Goal: Information Seeking & Learning: Check status

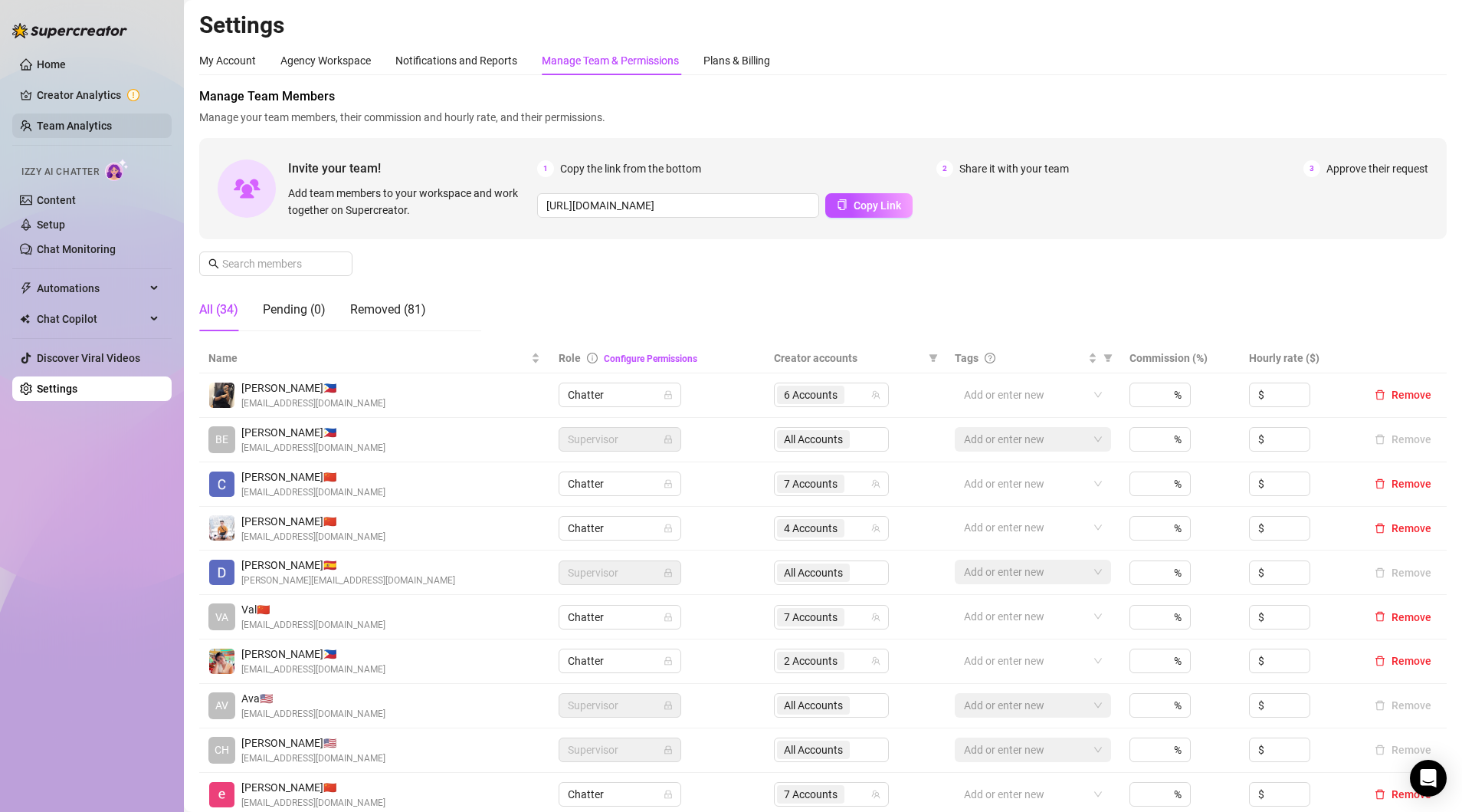
click at [51, 127] on link "Team Analytics" at bounding box center [74, 126] width 75 height 13
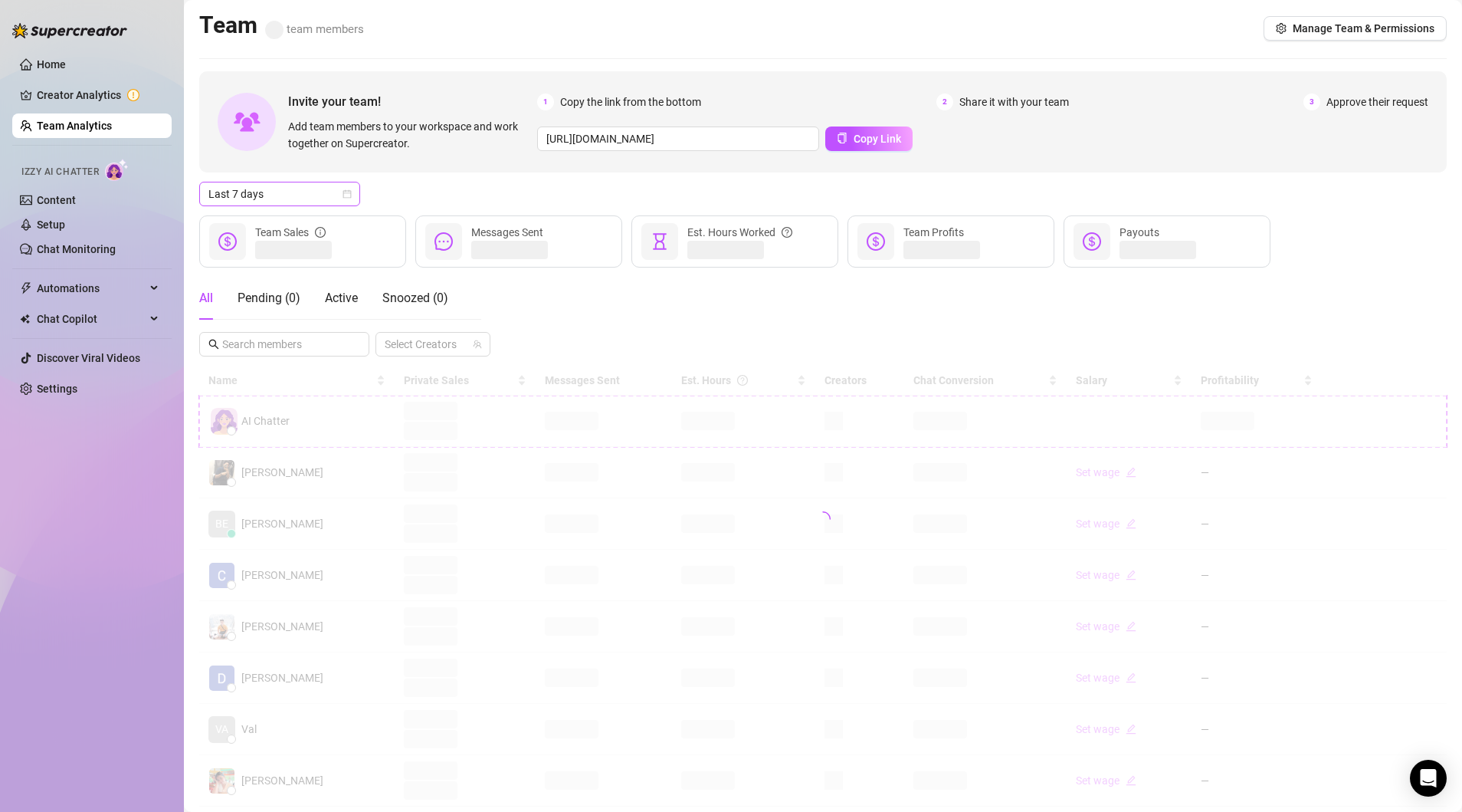
click at [356, 194] on div "Last 7 days" at bounding box center [279, 194] width 161 height 24
click at [232, 324] on div "Custom date" at bounding box center [280, 322] width 137 height 17
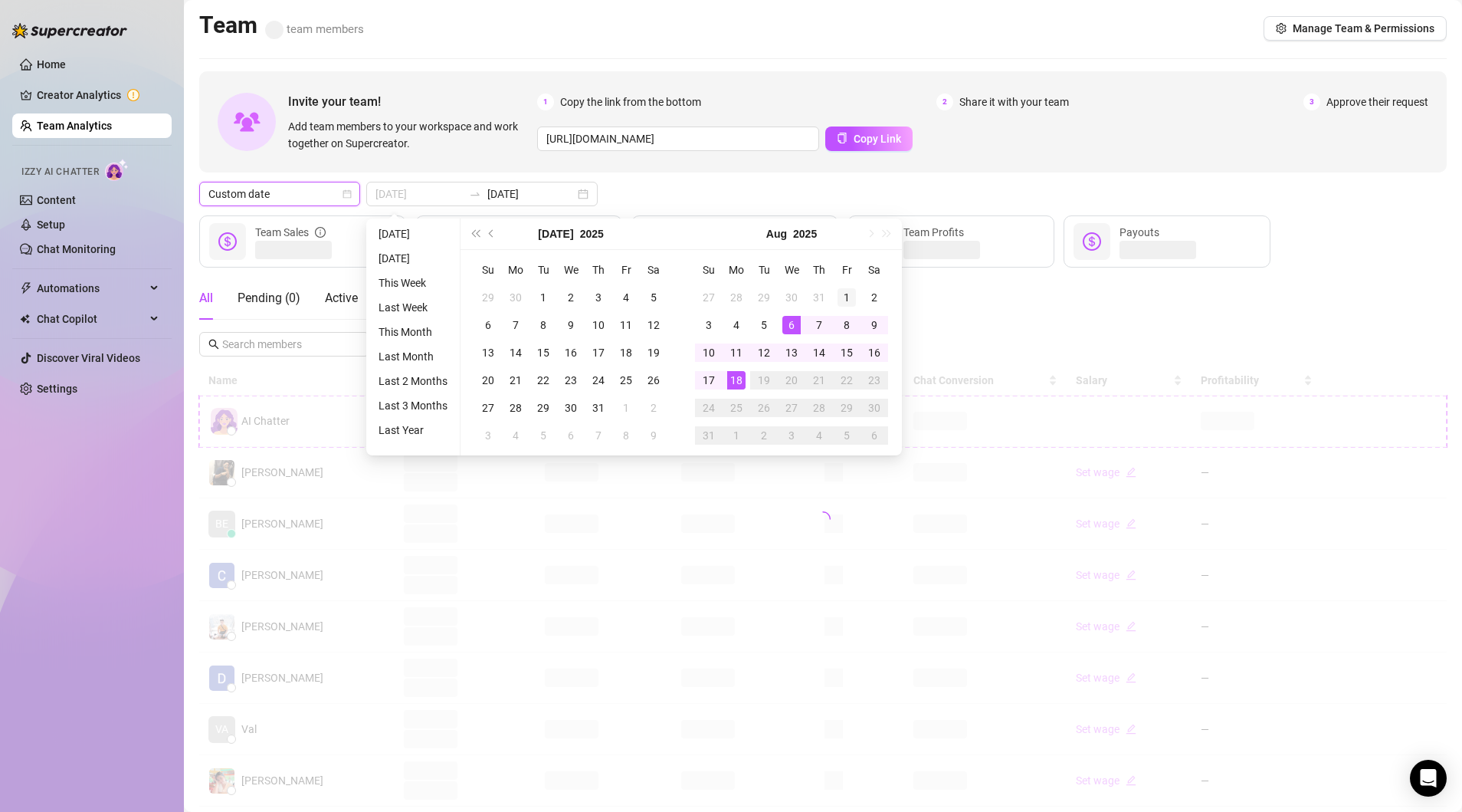
type input "[DATE]"
click at [844, 293] on div "1" at bounding box center [847, 297] width 18 height 18
type input "[DATE]"
click at [708, 379] on div "17" at bounding box center [708, 380] width 18 height 18
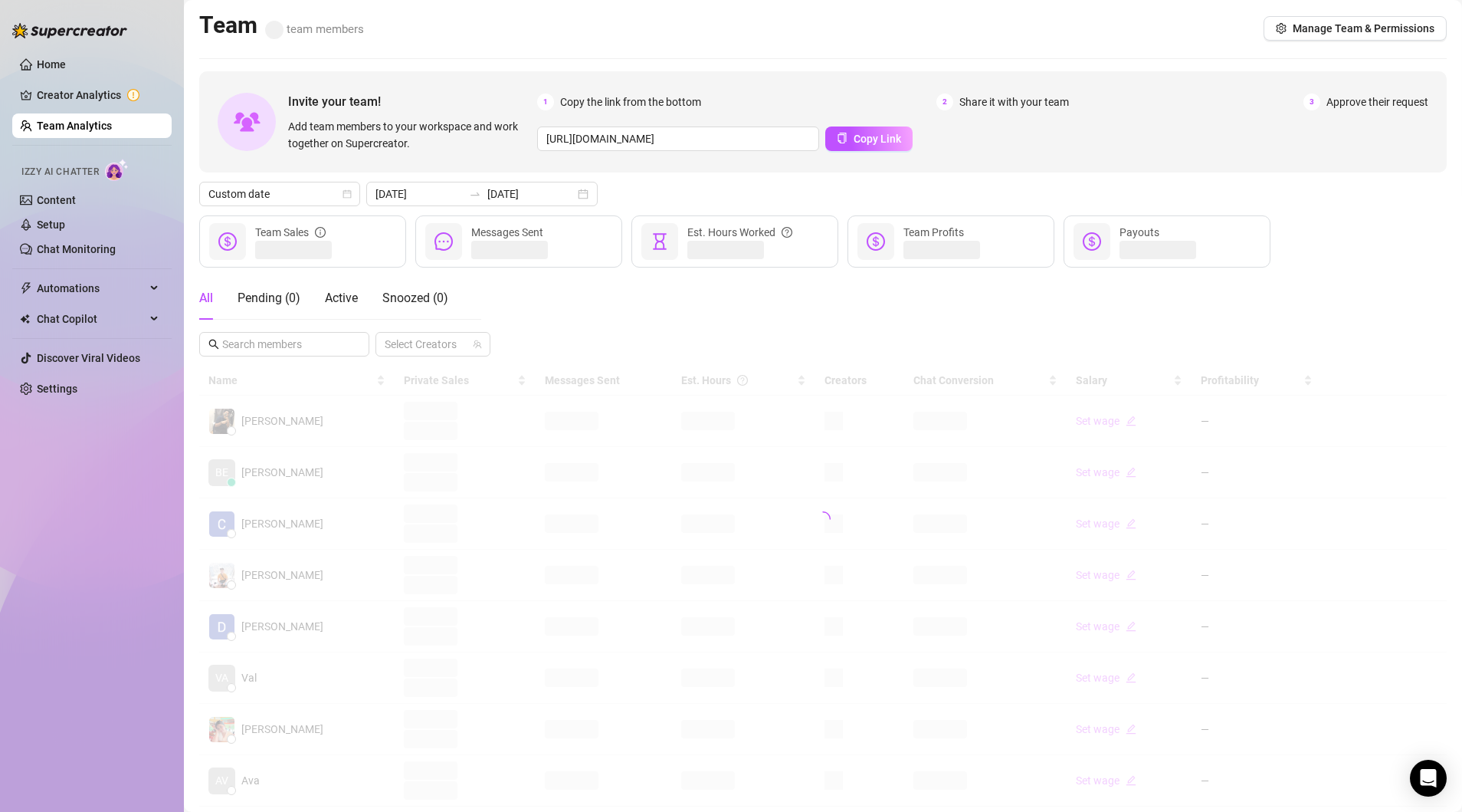
click at [615, 185] on div "Custom date [DATE] [DATE]" at bounding box center [823, 194] width 1248 height 24
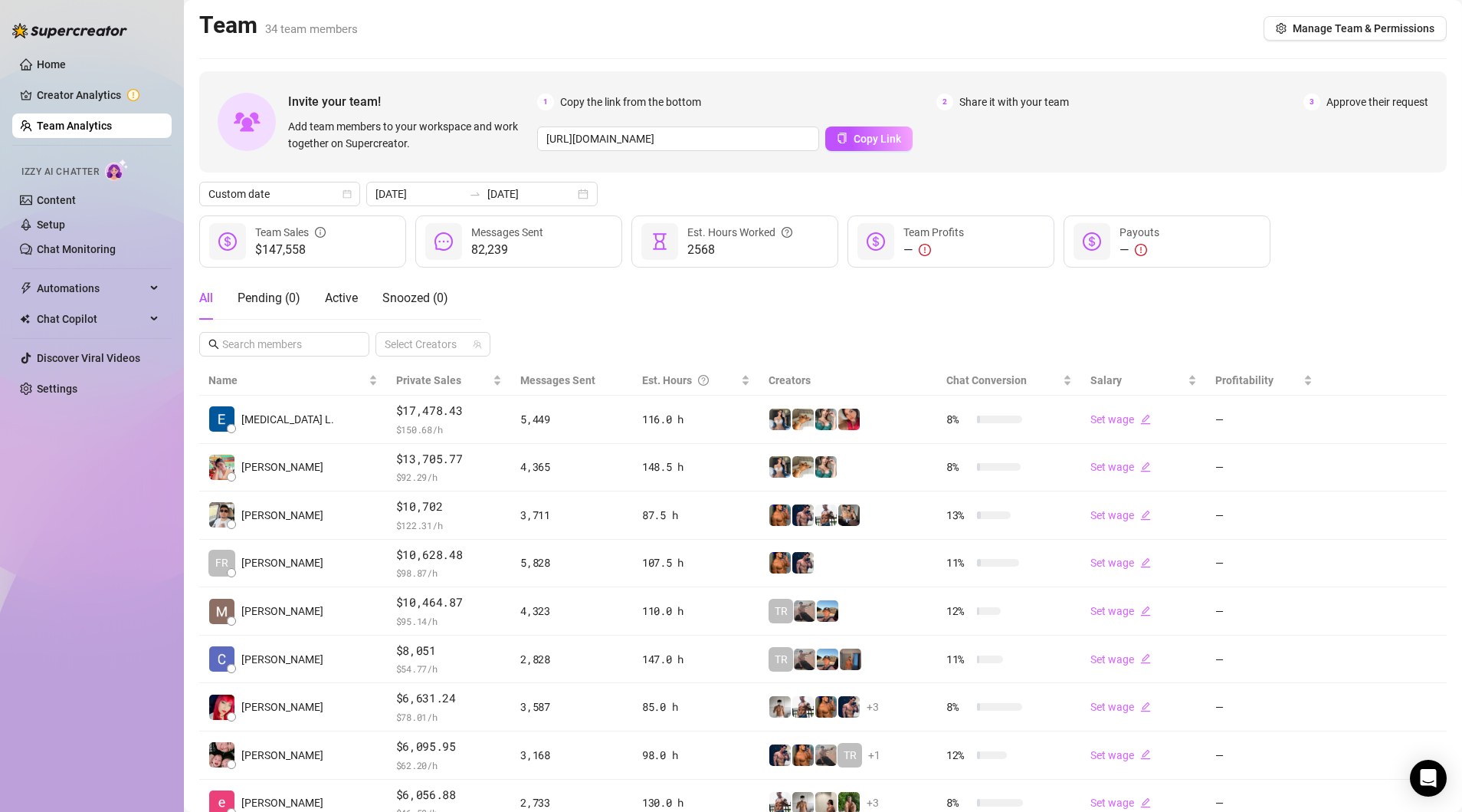
click at [653, 310] on div "All Pending ( 0 ) Active Snoozed ( 0 ) Select Creators" at bounding box center [823, 316] width 1248 height 80
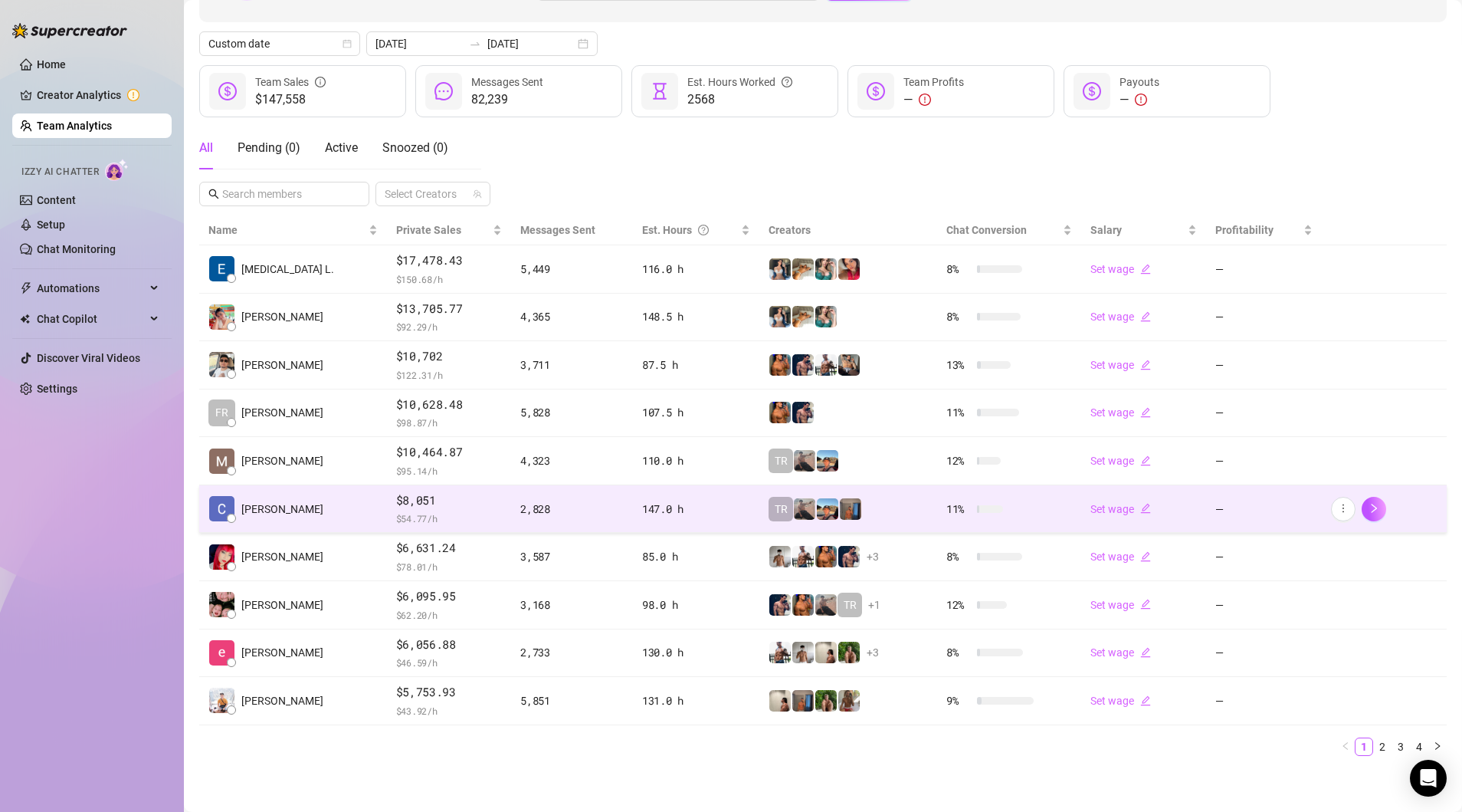
scroll to position [153, 0]
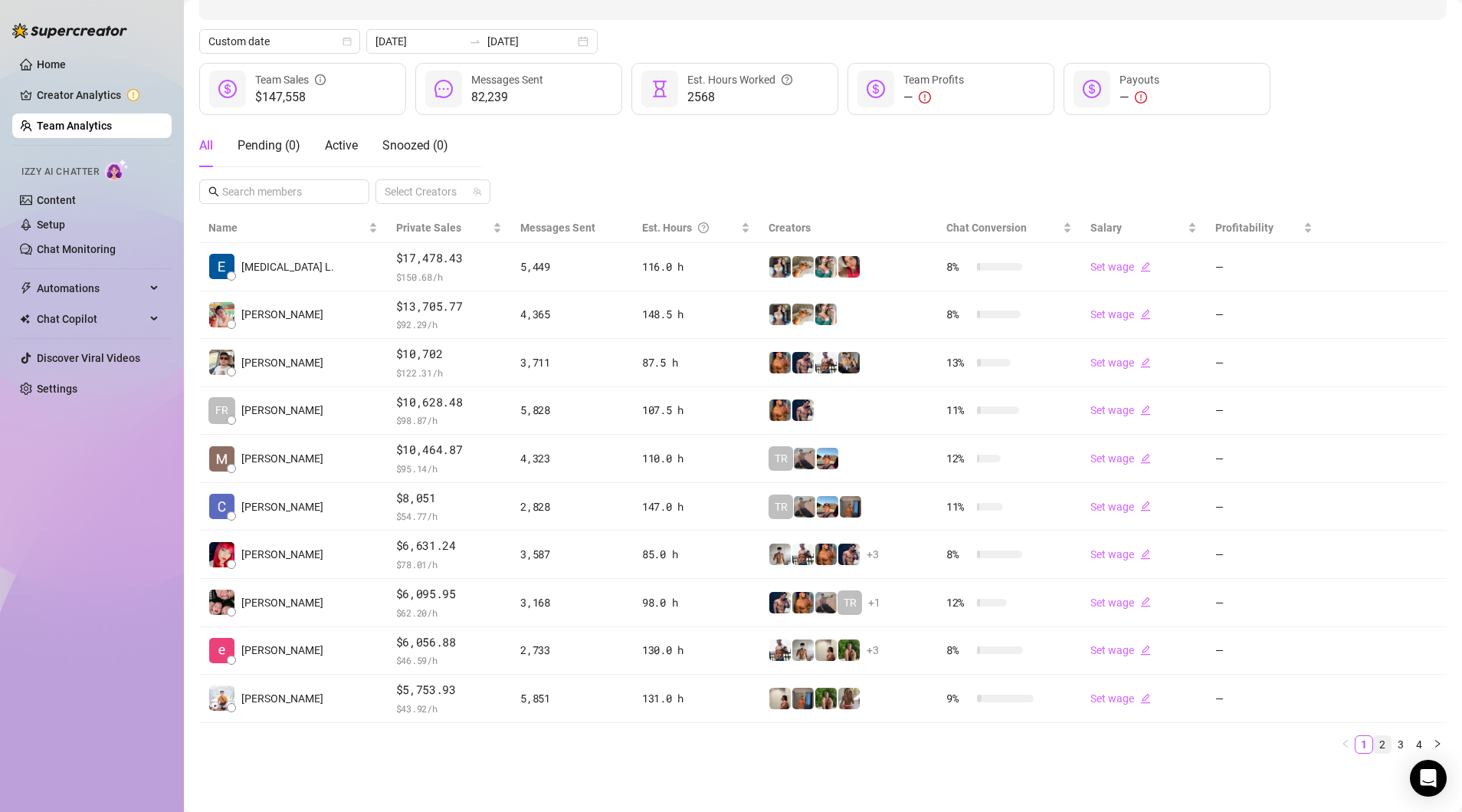
click at [1230, 741] on link "2" at bounding box center [1383, 744] width 17 height 17
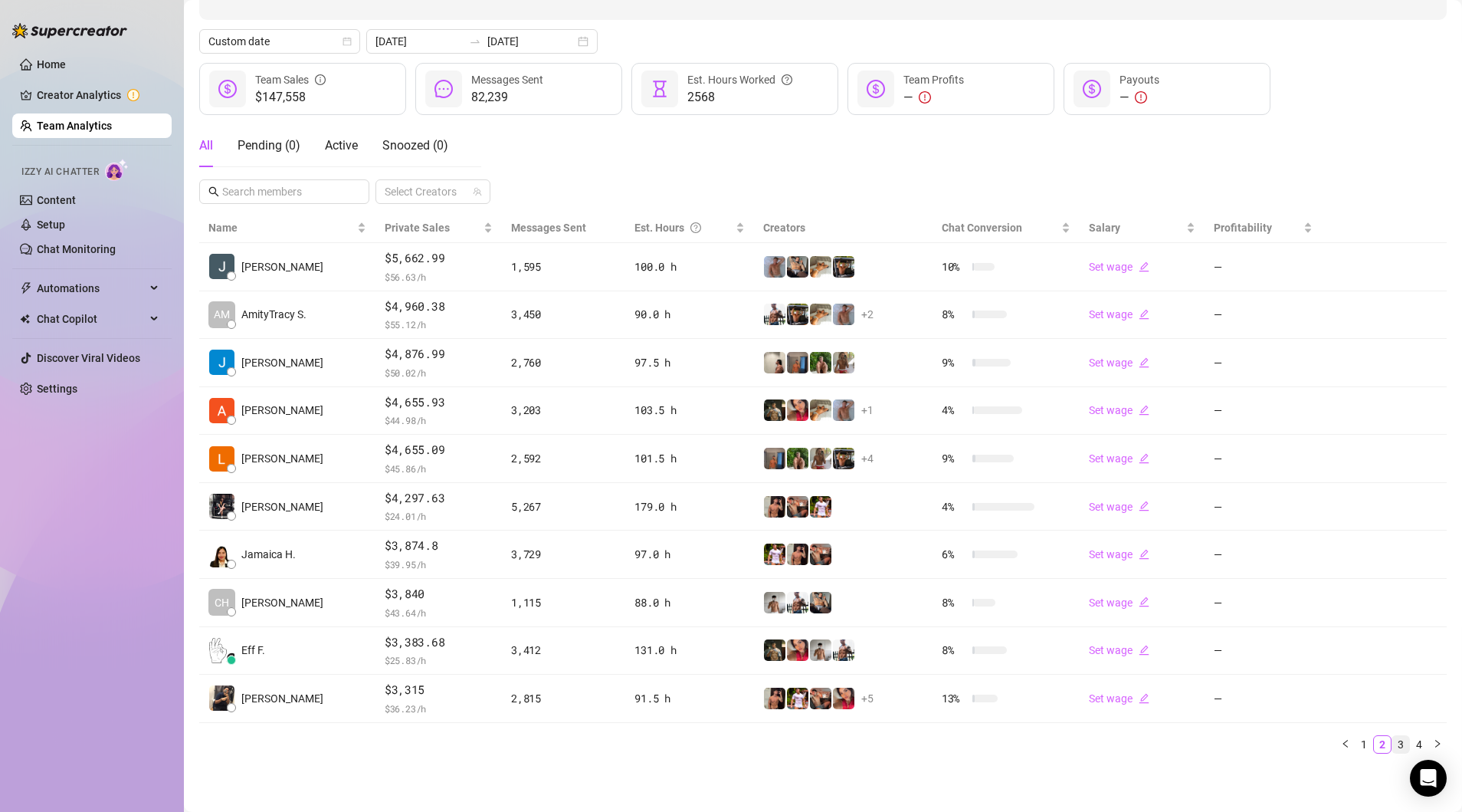
click at [1230, 744] on link "3" at bounding box center [1401, 744] width 17 height 17
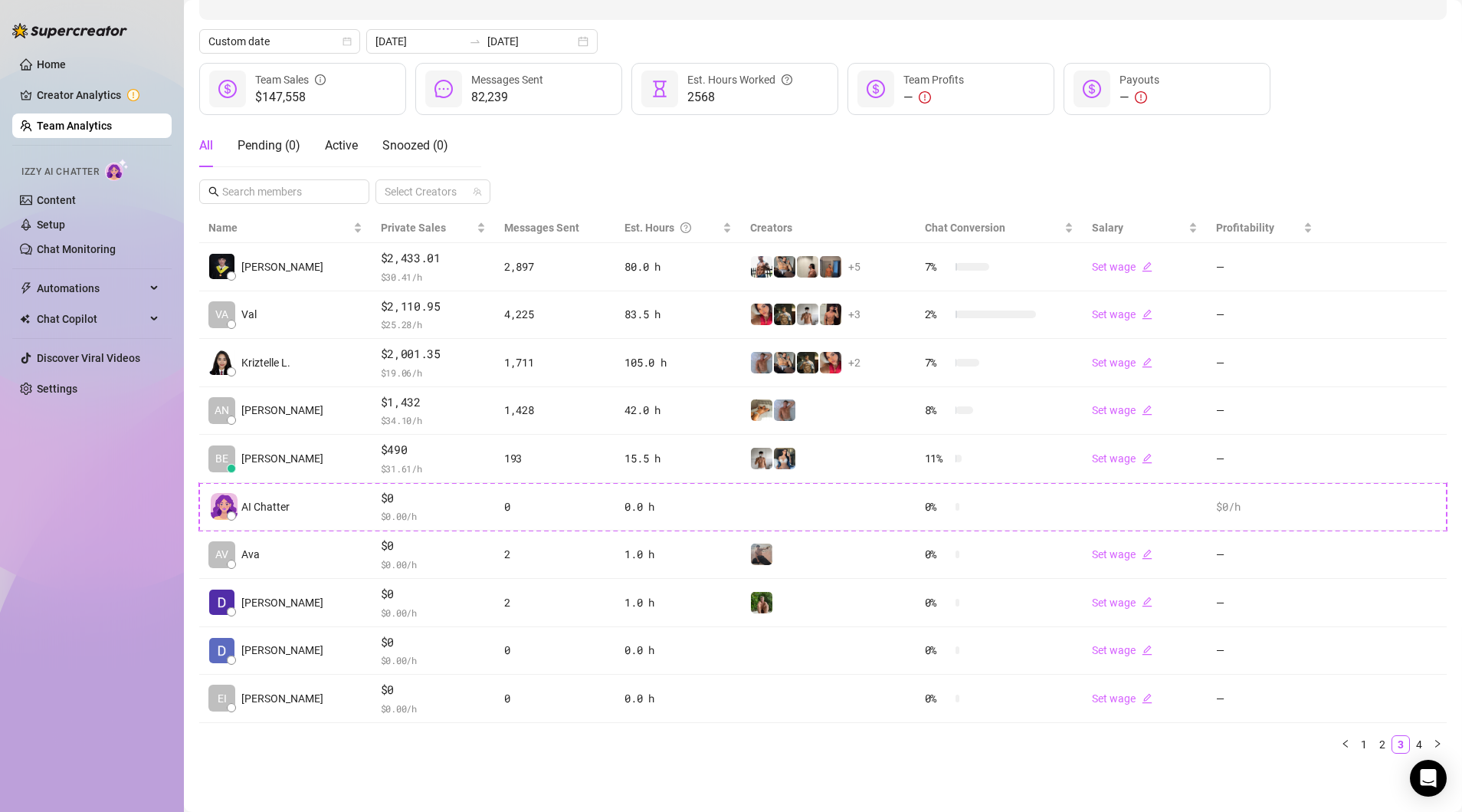
click at [68, 126] on link "Team Analytics" at bounding box center [74, 126] width 75 height 13
click at [555, 39] on div "[DATE] [DATE]" at bounding box center [482, 41] width 231 height 24
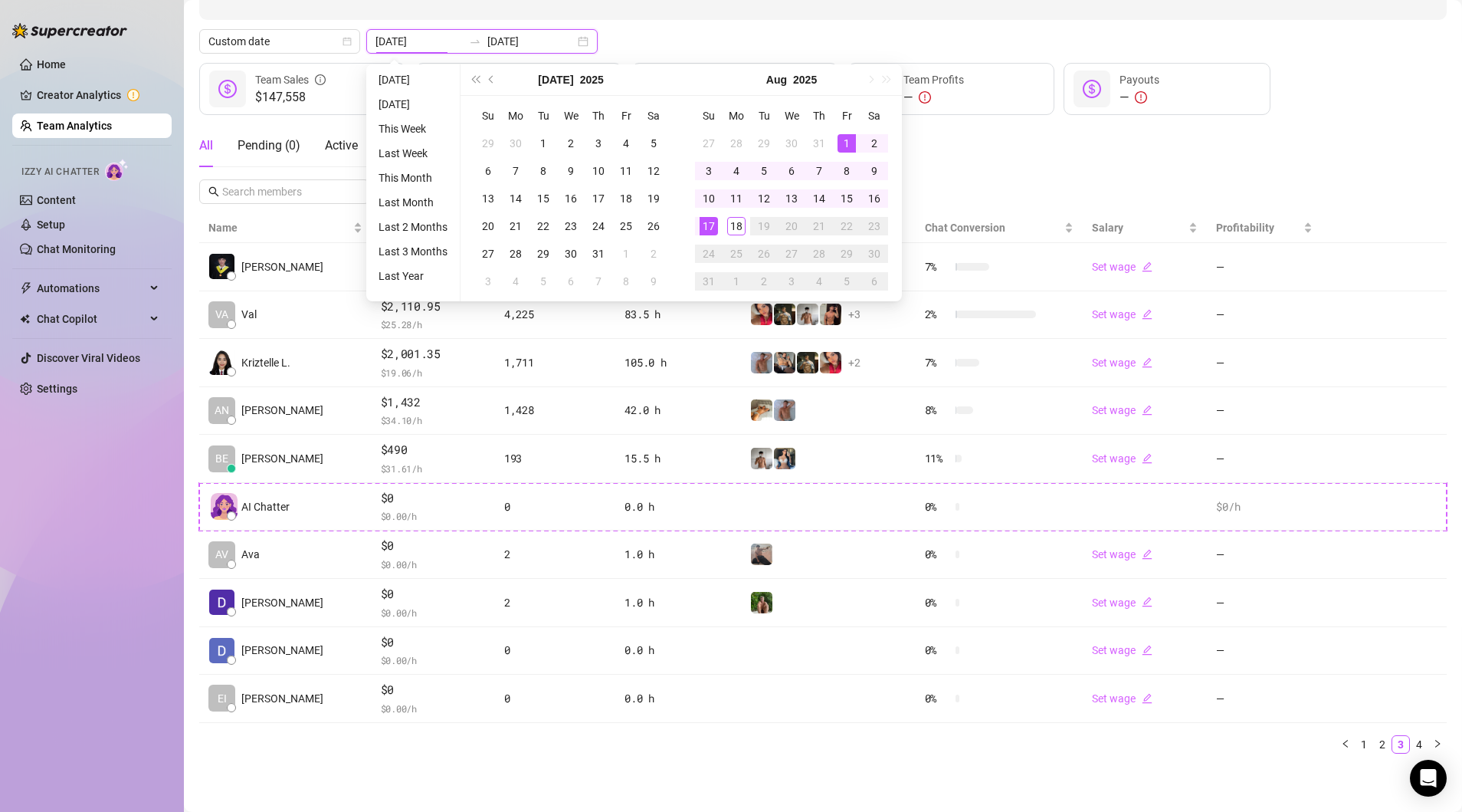
type input "[DATE]"
click at [844, 137] on div "1" at bounding box center [847, 143] width 18 height 18
type input "[DATE]"
click at [740, 221] on div "18" at bounding box center [736, 226] width 18 height 18
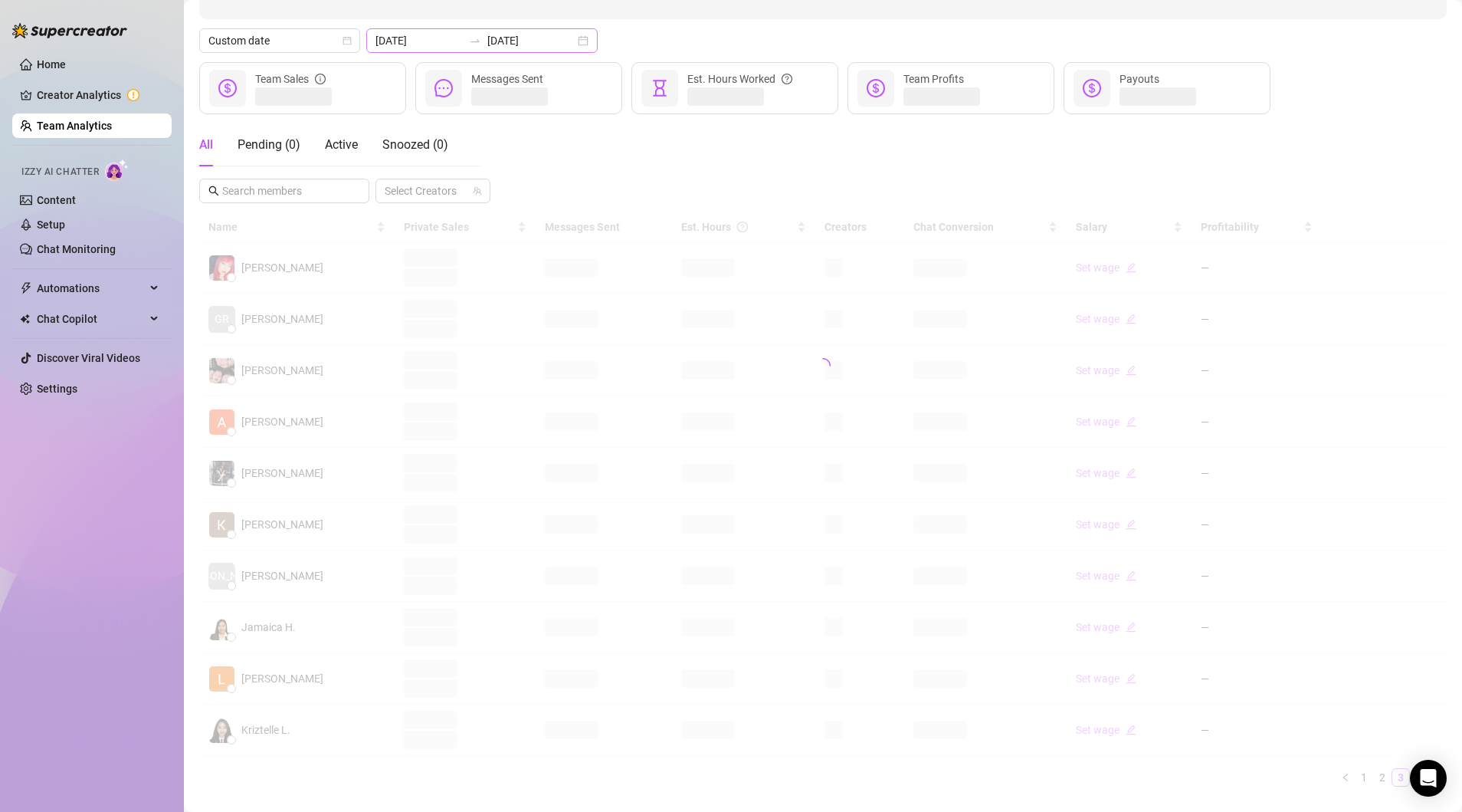
click at [556, 41] on div "[DATE] [DATE]" at bounding box center [482, 41] width 231 height 24
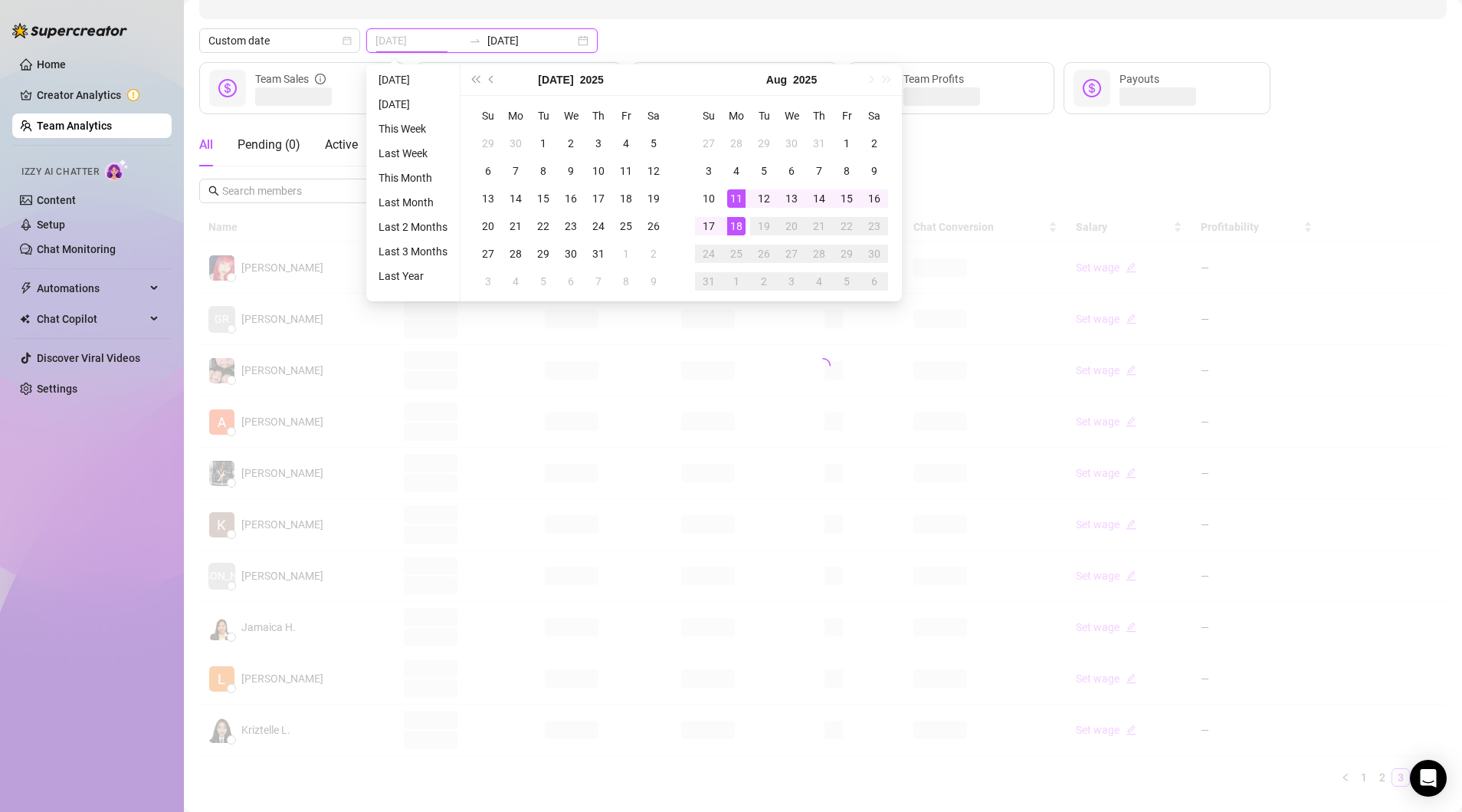
type input "[DATE]"
click at [730, 224] on div "18" at bounding box center [736, 226] width 18 height 18
click at [730, 225] on div "18" at bounding box center [736, 226] width 18 height 18
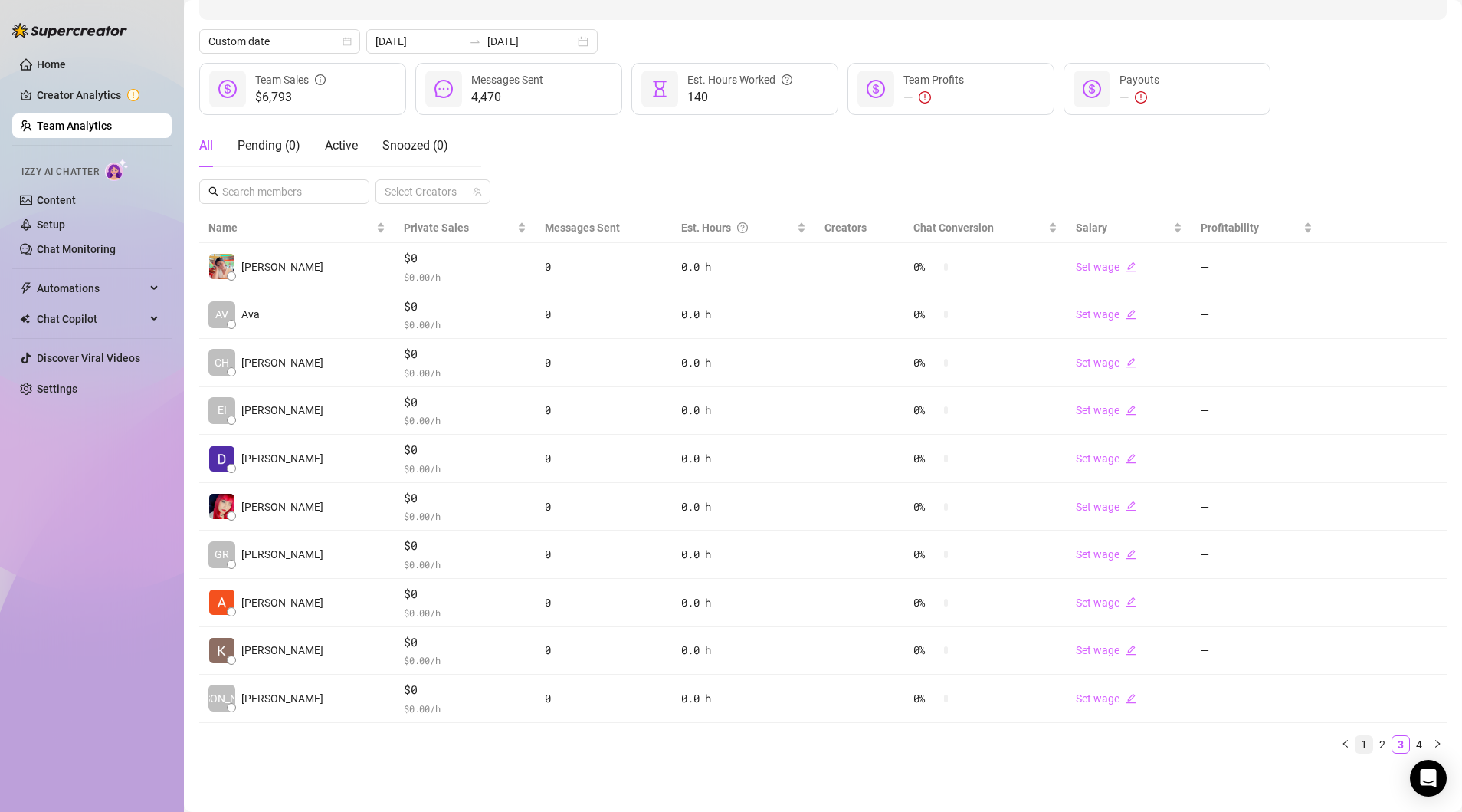
click at [1230, 748] on link "1" at bounding box center [1364, 744] width 17 height 17
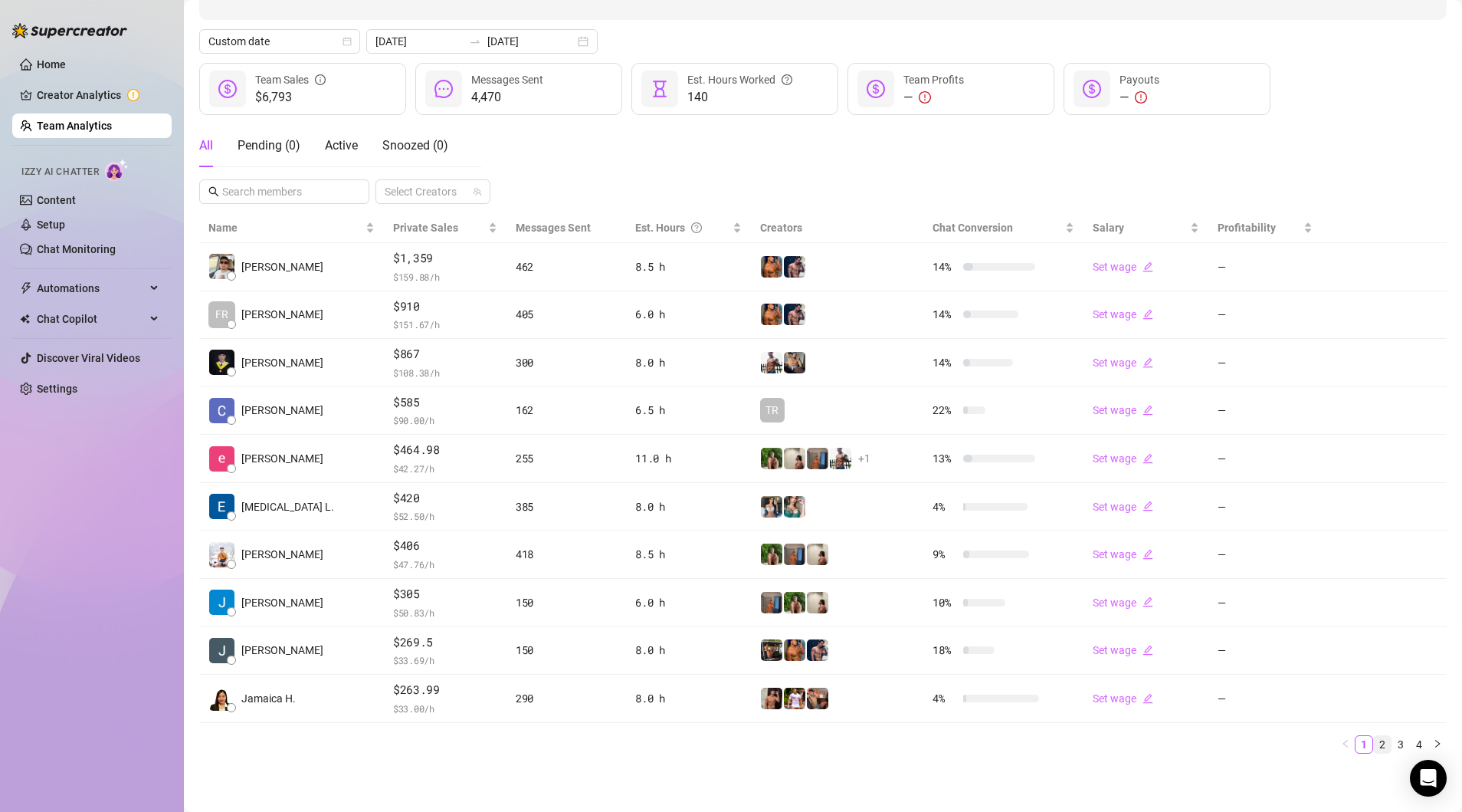
click at [1230, 737] on link "2" at bounding box center [1383, 744] width 17 height 17
